Goal: Task Accomplishment & Management: Use online tool/utility

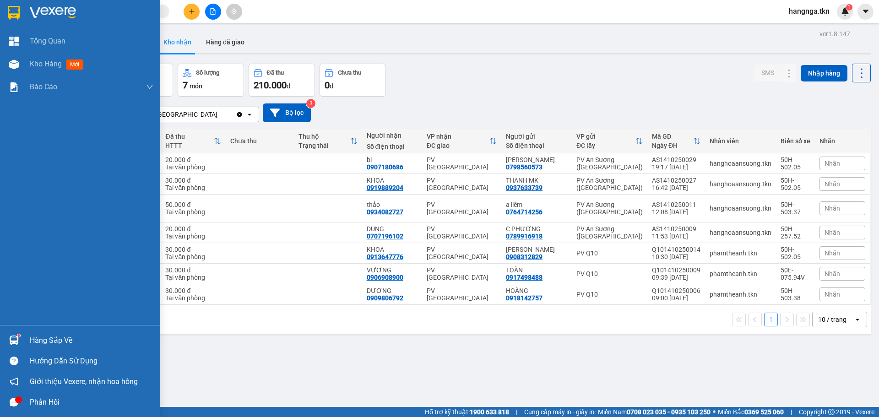
click at [18, 338] on img at bounding box center [14, 341] width 10 height 10
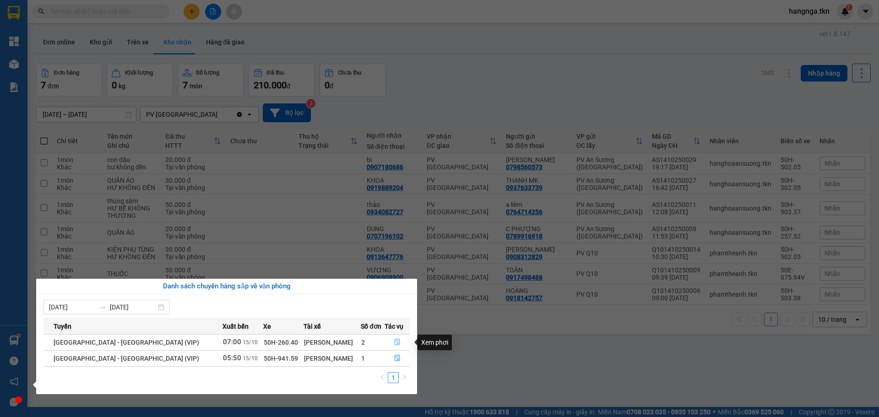
click at [396, 343] on icon "file-done" at bounding box center [397, 342] width 5 height 6
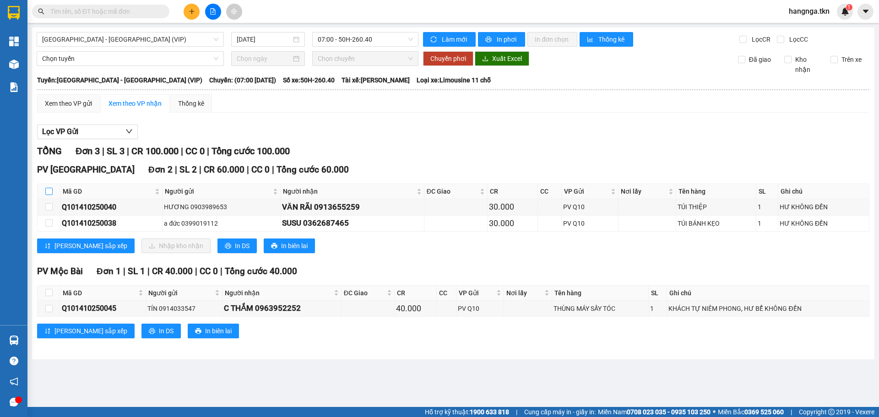
click at [47, 193] on input "checkbox" at bounding box center [48, 191] width 7 height 7
checkbox input "true"
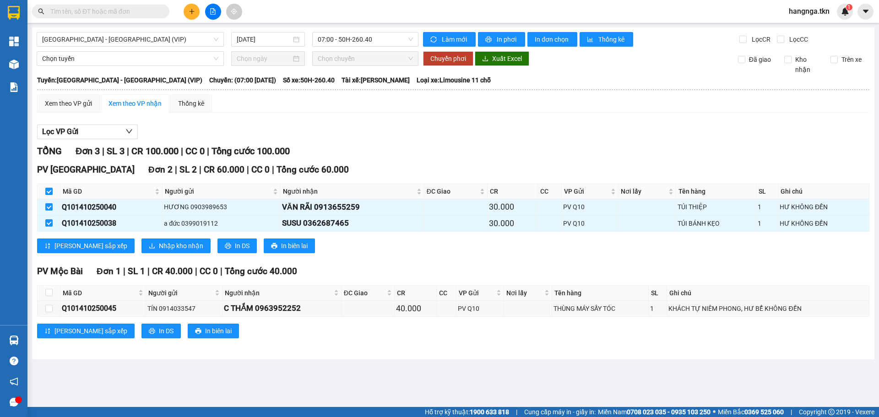
click at [49, 192] on input "checkbox" at bounding box center [48, 191] width 7 height 7
checkbox input "false"
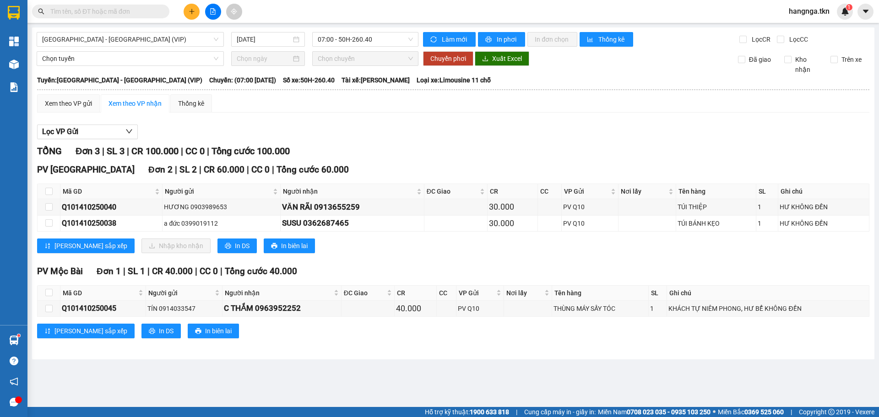
click at [193, 13] on icon "plus" at bounding box center [192, 11] width 6 height 6
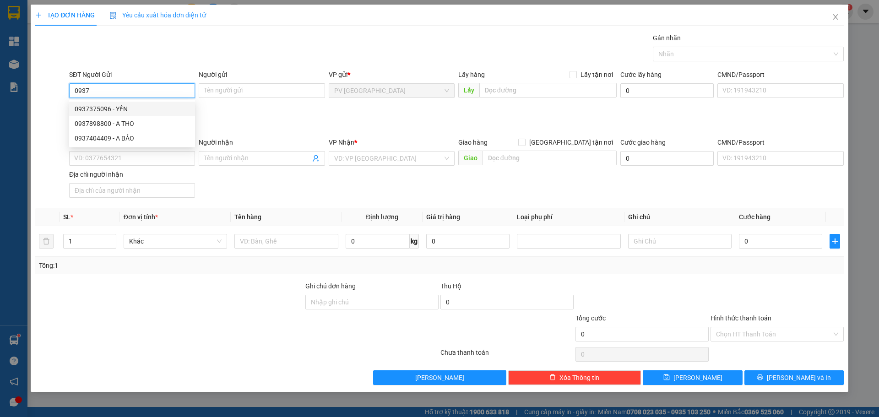
click at [146, 110] on div "0937375096 - YẾN" at bounding box center [132, 109] width 115 height 10
type input "0937375096"
type input "YẾN"
type input "0988300499"
type input "ÂN PHÁT"
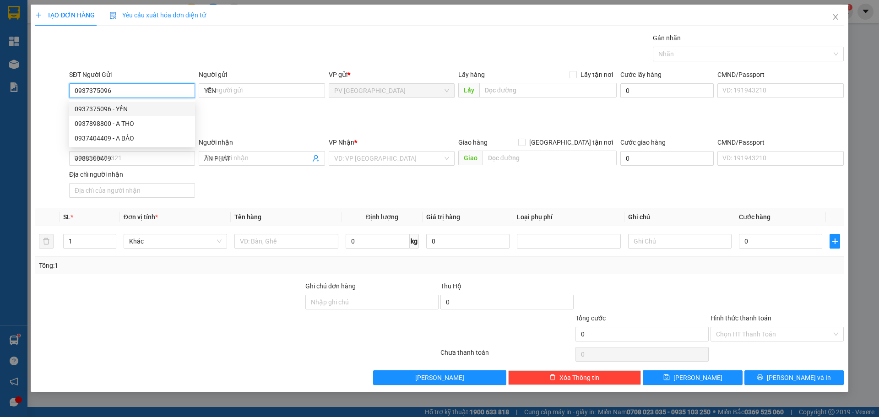
type input "50.000"
type input "0937375096"
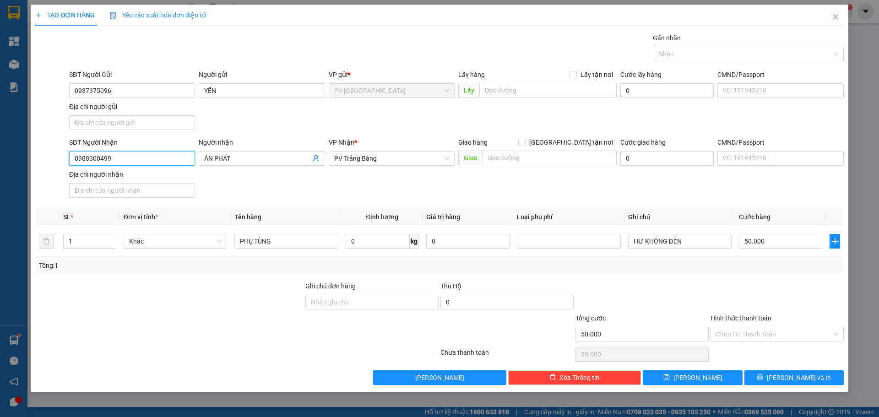
click at [144, 160] on input "0988300499" at bounding box center [132, 158] width 126 height 15
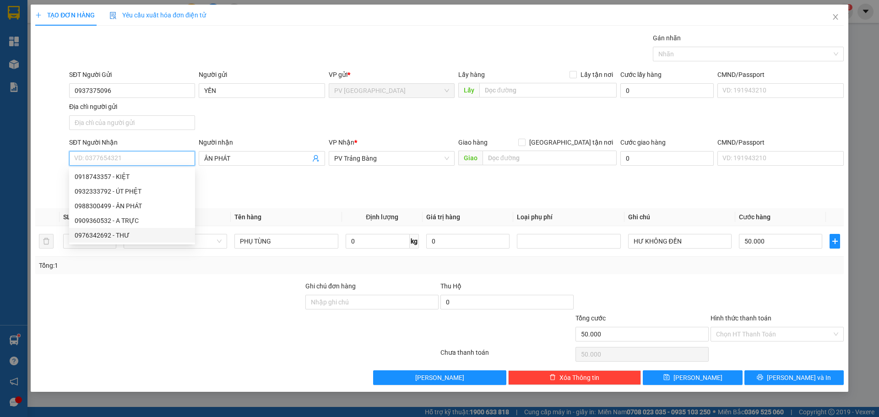
click at [119, 238] on div "0976342692 - THƯ" at bounding box center [132, 235] width 115 height 10
type input "0976342692"
type input "THƯ"
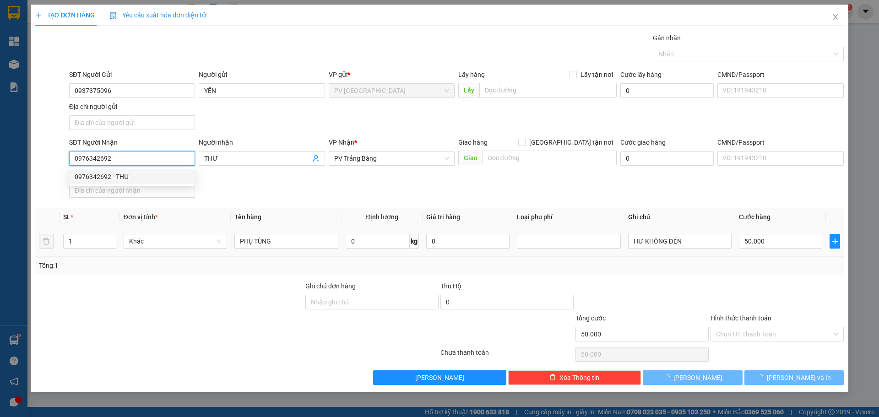
type input "20.000"
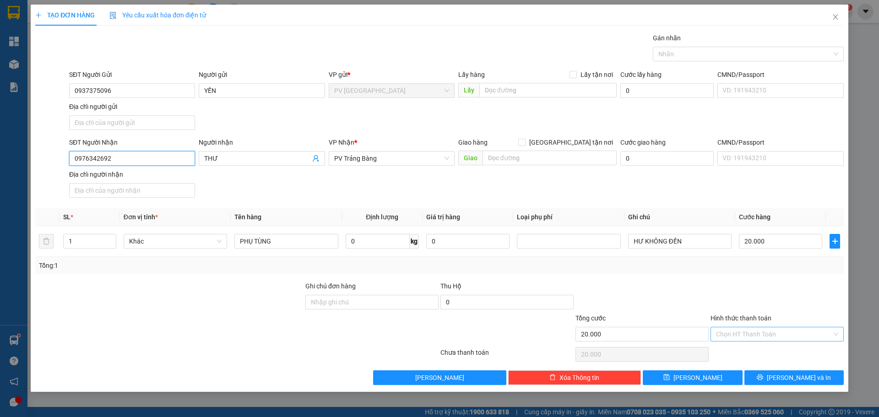
type input "0976342692"
click at [792, 334] on input "Hình thức thanh toán" at bounding box center [774, 334] width 116 height 14
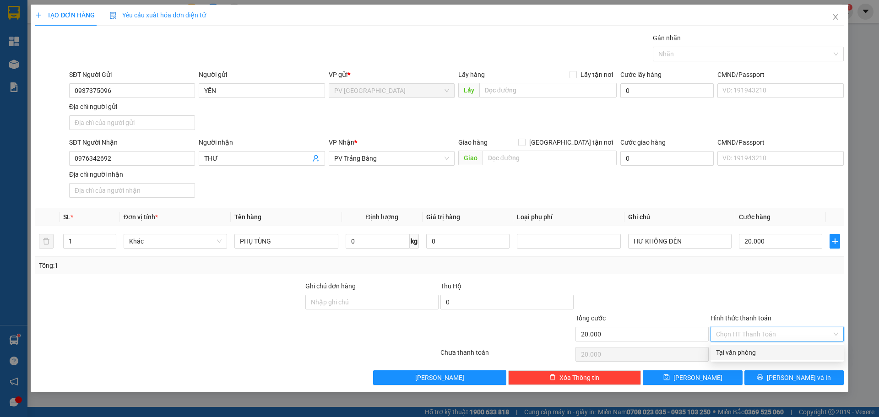
click at [764, 353] on div "Tại văn phòng" at bounding box center [777, 353] width 122 height 10
type input "0"
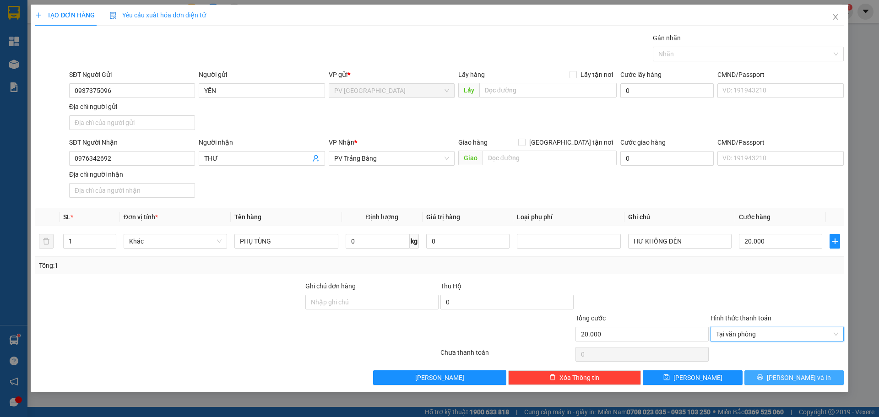
click at [769, 376] on button "[PERSON_NAME] và In" at bounding box center [794, 378] width 99 height 15
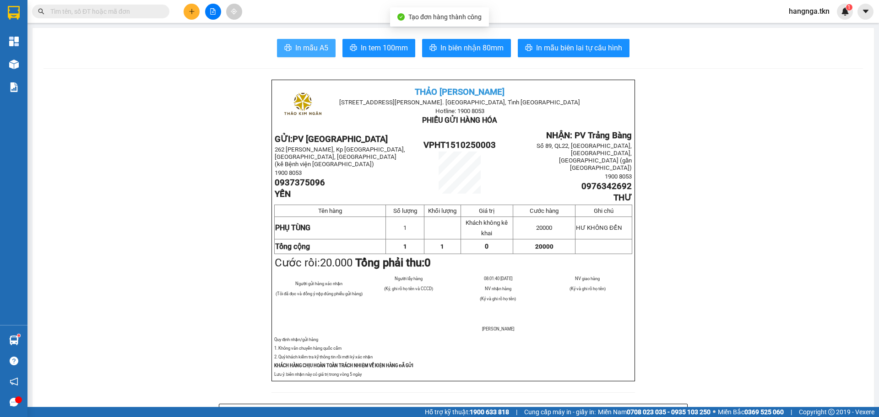
click at [315, 55] on button "In mẫu A5" at bounding box center [306, 48] width 59 height 18
click at [31, 8] on div at bounding box center [89, 12] width 179 height 14
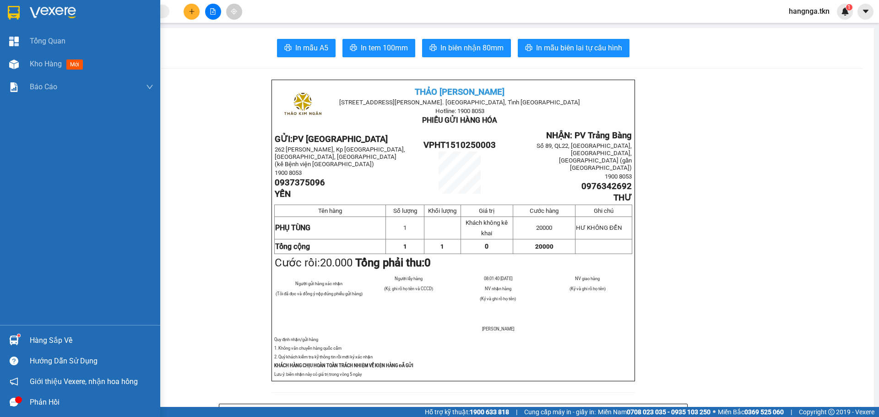
click at [24, 11] on div at bounding box center [80, 15] width 160 height 30
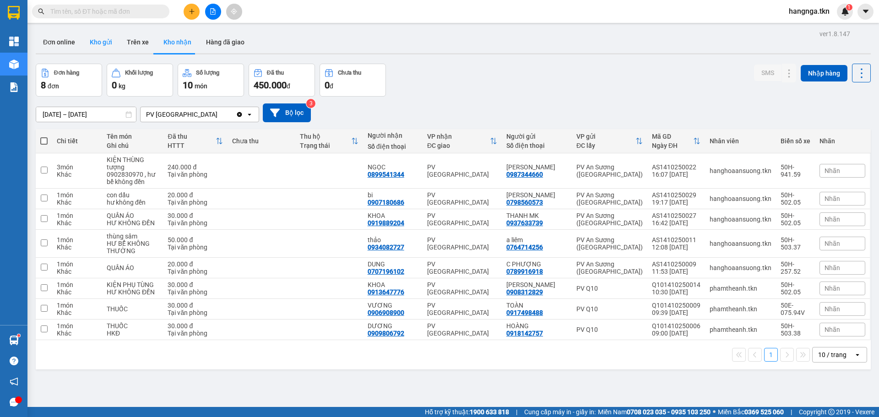
click at [105, 47] on button "Kho gửi" at bounding box center [100, 42] width 37 height 22
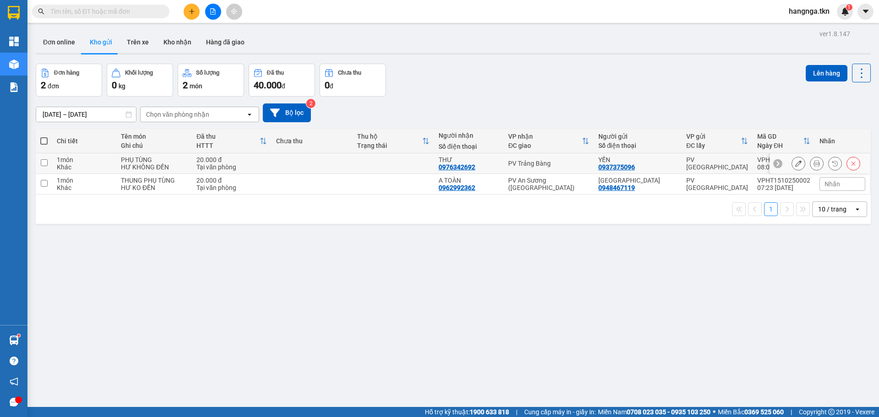
click at [180, 164] on div "HƯ KHÔNG ĐỀN" at bounding box center [154, 167] width 66 height 7
checkbox input "true"
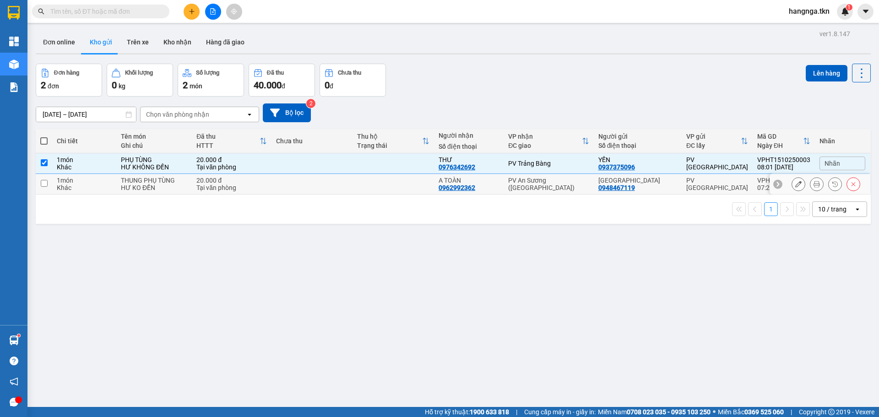
click at [180, 185] on div "HƯ KO ĐỀN" at bounding box center [154, 187] width 66 height 7
checkbox input "true"
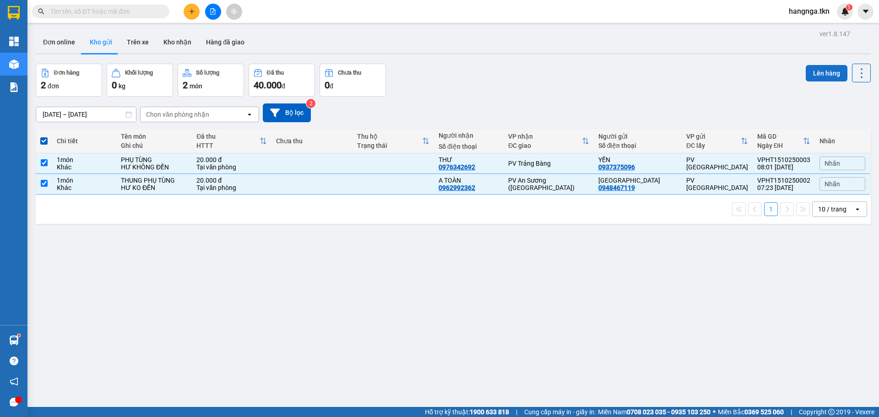
click at [831, 77] on button "Lên hàng" at bounding box center [827, 73] width 42 height 16
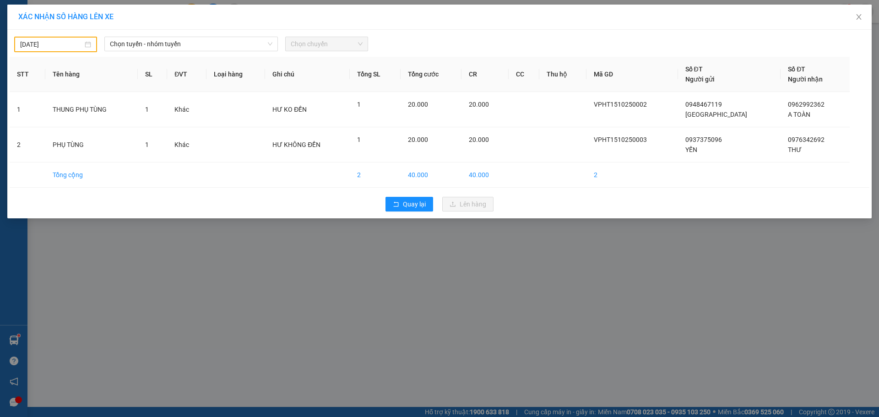
click at [55, 40] on input "[DATE]" at bounding box center [51, 44] width 63 height 10
click at [80, 125] on div "15" at bounding box center [77, 125] width 11 height 11
type input "[DATE]"
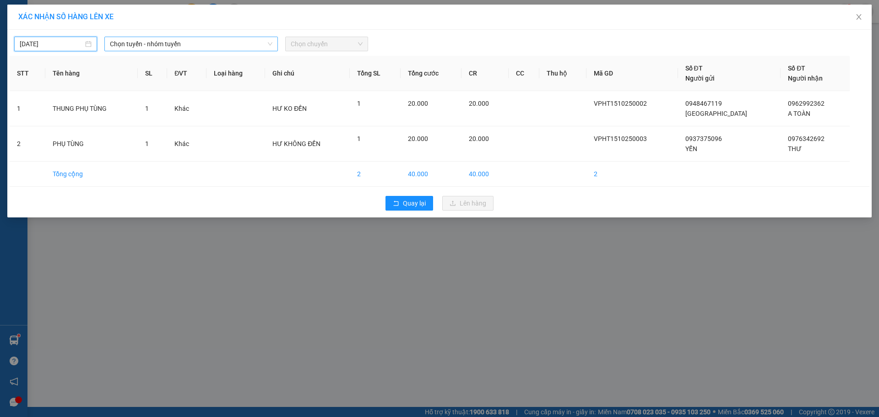
click at [157, 44] on span "Chọn tuyến - nhóm tuyến" at bounding box center [191, 44] width 163 height 14
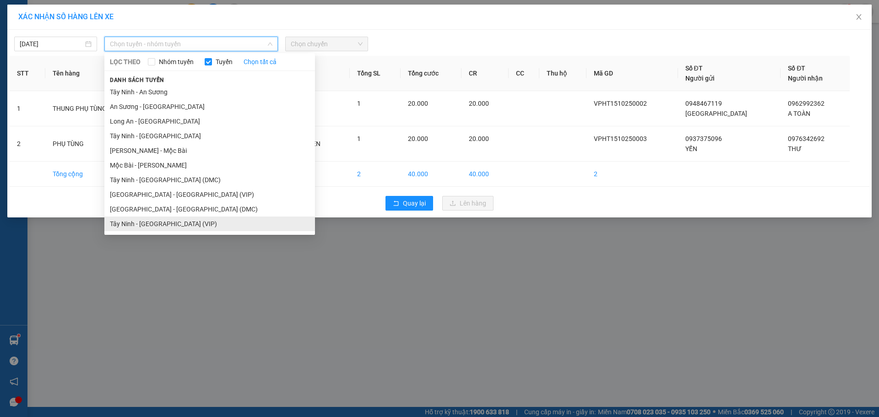
click at [179, 226] on li "Tây Ninh - [GEOGRAPHIC_DATA] (VIP)" at bounding box center [209, 224] width 211 height 15
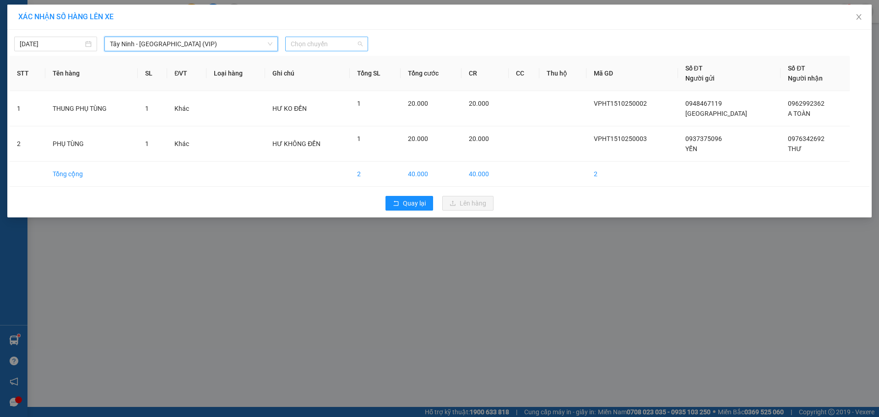
click at [326, 44] on span "Chọn chuyến" at bounding box center [327, 44] width 72 height 14
type input "503"
click at [345, 77] on div "07:50 - 50H-503.37" at bounding box center [326, 77] width 71 height 10
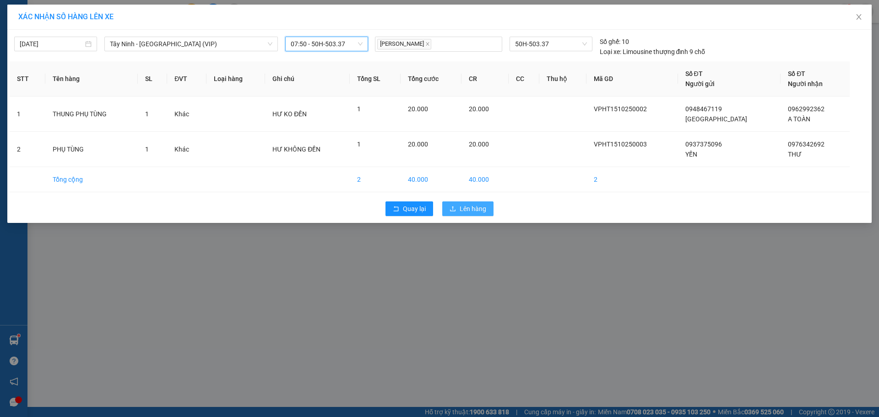
click at [482, 214] on button "Lên hàng" at bounding box center [467, 209] width 51 height 15
